Goal: Check status: Check status

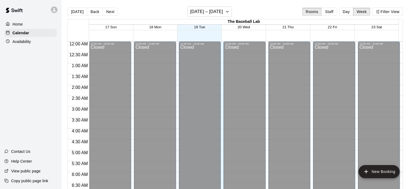
scroll to position [44, 0]
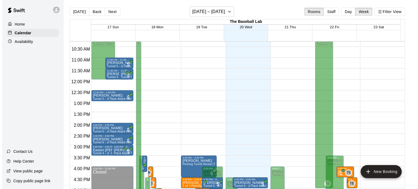
scroll to position [326, 0]
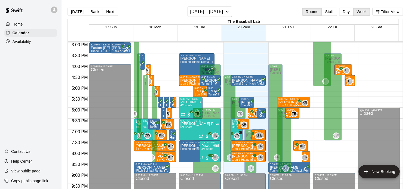
click at [231, 124] on div "6:30 PM – 7:30 PM In Season Hitting Clinic (Mondays and Wednesdays) 630 - 730 3…" at bounding box center [236, 130] width 12 height 22
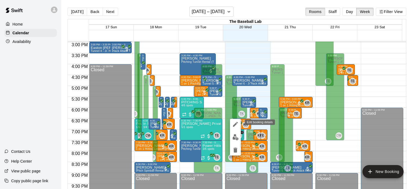
click at [237, 127] on icon "edit" at bounding box center [235, 124] width 7 height 7
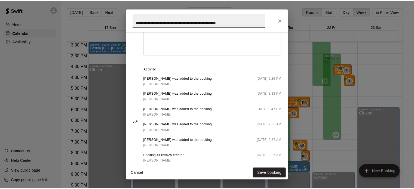
scroll to position [274, 0]
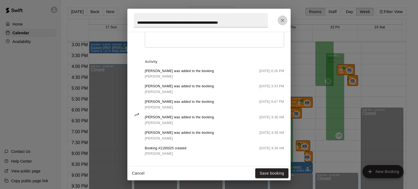
click at [284, 20] on icon "Close" at bounding box center [282, 20] width 5 height 5
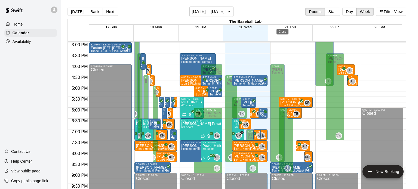
scroll to position [0, 0]
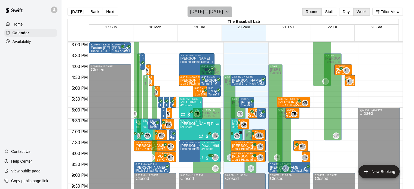
click at [219, 15] on h6 "[DATE] – [DATE]" at bounding box center [206, 12] width 33 height 8
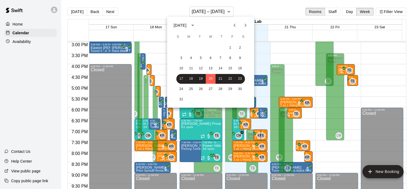
click at [187, 99] on div "31" at bounding box center [210, 100] width 87 height 10
click at [179, 100] on button "31" at bounding box center [181, 100] width 10 height 10
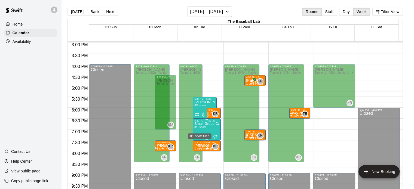
click at [199, 129] on span "0/5 spots" at bounding box center [200, 127] width 12 height 3
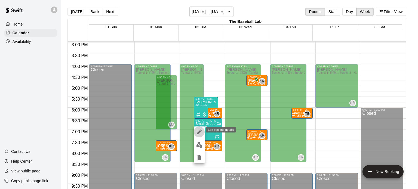
click at [197, 132] on icon "edit" at bounding box center [199, 132] width 7 height 7
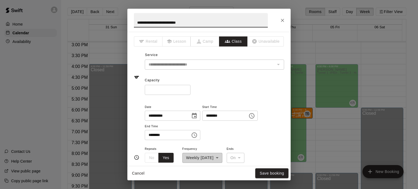
click at [284, 21] on icon "Close" at bounding box center [282, 20] width 5 height 5
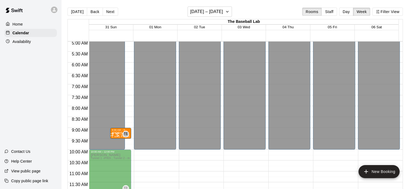
scroll to position [104, 0]
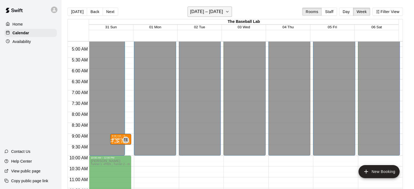
click at [204, 14] on h6 "[DATE] – [DATE]" at bounding box center [206, 12] width 33 height 8
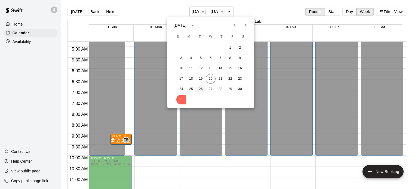
click at [197, 88] on button "26" at bounding box center [201, 89] width 10 height 10
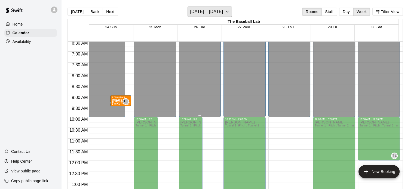
scroll to position [0, 0]
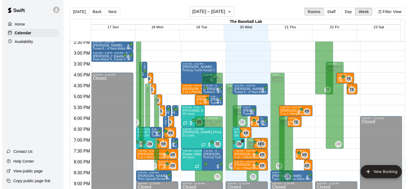
scroll to position [349, 0]
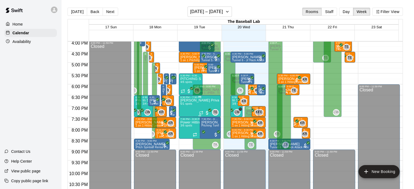
click at [193, 100] on p "[PERSON_NAME] Private Pitching Group" at bounding box center [199, 100] width 39 height 0
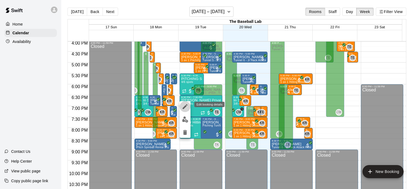
click at [187, 108] on icon "edit" at bounding box center [185, 106] width 7 height 7
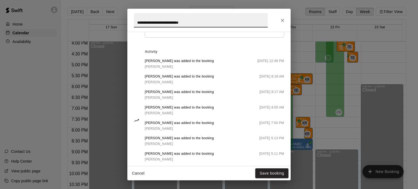
scroll to position [281, 0]
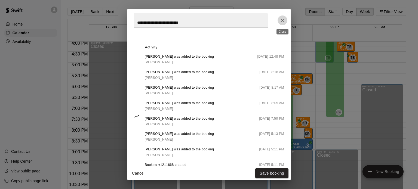
click at [283, 18] on icon "Close" at bounding box center [282, 20] width 5 height 5
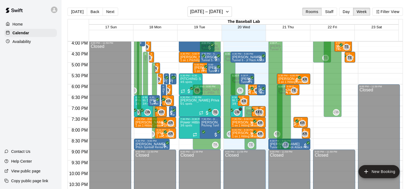
click at [264, 110] on div "7:00 PM – 7:30 PM [PERSON_NAME] 1 on 1 Hitting Lesson ([PERSON_NAME]) TE 0" at bounding box center [261, 111] width 7 height 11
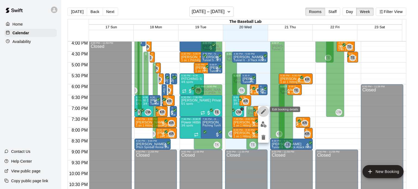
click at [260, 111] on icon "edit" at bounding box center [263, 111] width 7 height 7
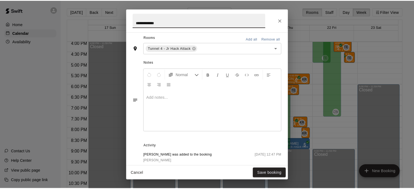
scroll to position [172, 0]
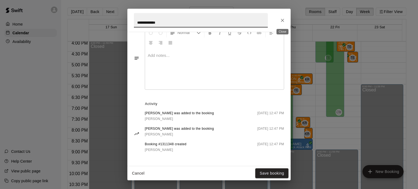
click at [283, 20] on icon "Close" at bounding box center [282, 20] width 5 height 5
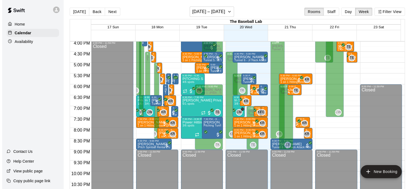
scroll to position [326, 0]
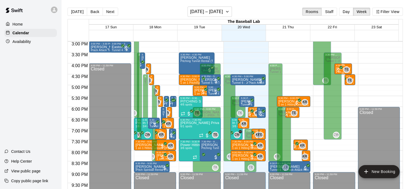
click at [341, 71] on div "TE 0" at bounding box center [342, 69] width 14 height 7
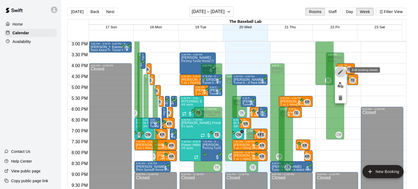
click at [339, 73] on icon "edit" at bounding box center [340, 72] width 5 height 5
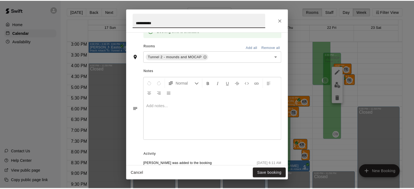
scroll to position [172, 0]
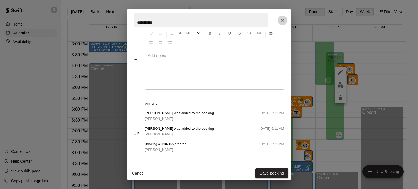
click at [280, 24] on button "Close" at bounding box center [282, 21] width 10 height 10
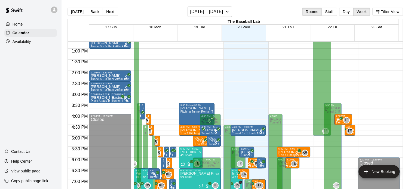
scroll to position [273, 0]
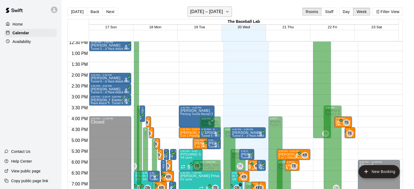
click at [205, 16] on button "[DATE] – [DATE]" at bounding box center [209, 12] width 44 height 10
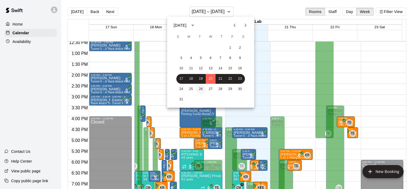
click at [200, 90] on button "26" at bounding box center [201, 89] width 10 height 10
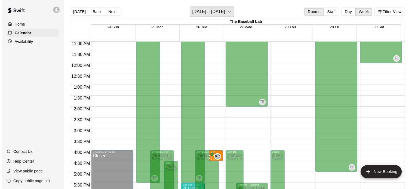
scroll to position [149, 0]
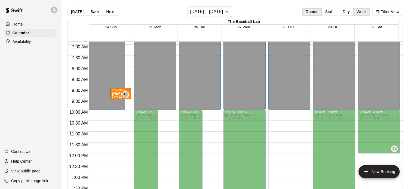
click at [115, 90] on div "9:00 AM – 9:30 AM" at bounding box center [121, 90] width 18 height 3
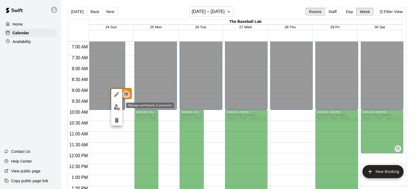
click at [119, 106] on img "edit" at bounding box center [117, 107] width 6 height 6
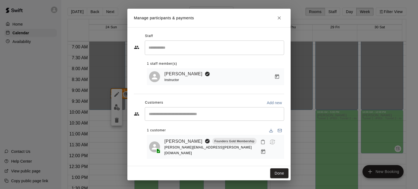
scroll to position [3, 0]
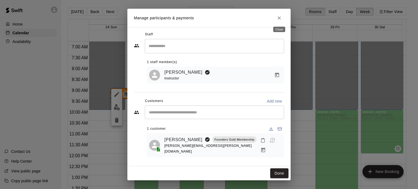
click at [280, 16] on icon "Close" at bounding box center [278, 17] width 5 height 5
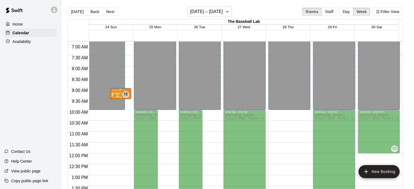
click at [117, 94] on div at bounding box center [114, 94] width 11 height 5
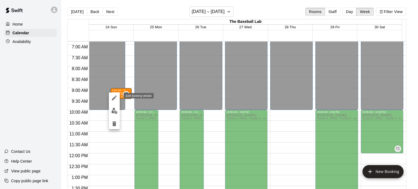
click at [112, 99] on icon "edit" at bounding box center [114, 98] width 7 height 7
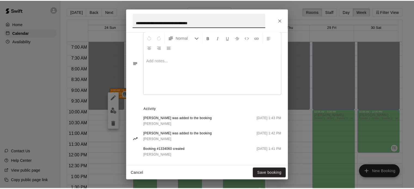
scroll to position [200, 0]
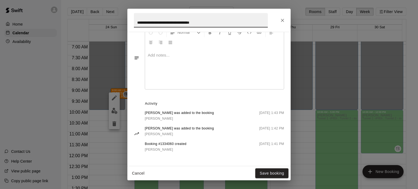
click at [279, 20] on button "Close" at bounding box center [282, 21] width 10 height 10
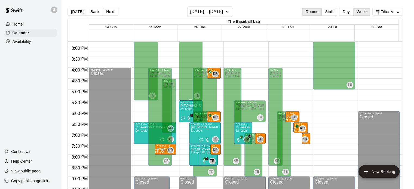
scroll to position [322, 0]
click at [208, 9] on h6 "[DATE] – [DATE]" at bounding box center [206, 12] width 33 height 8
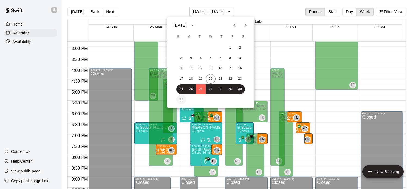
click at [181, 97] on button "31" at bounding box center [181, 100] width 10 height 10
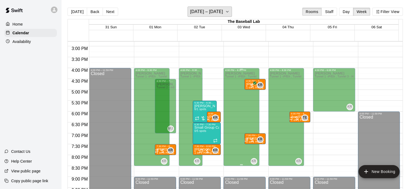
scroll to position [300, 0]
